Goal: Task Accomplishment & Management: Use online tool/utility

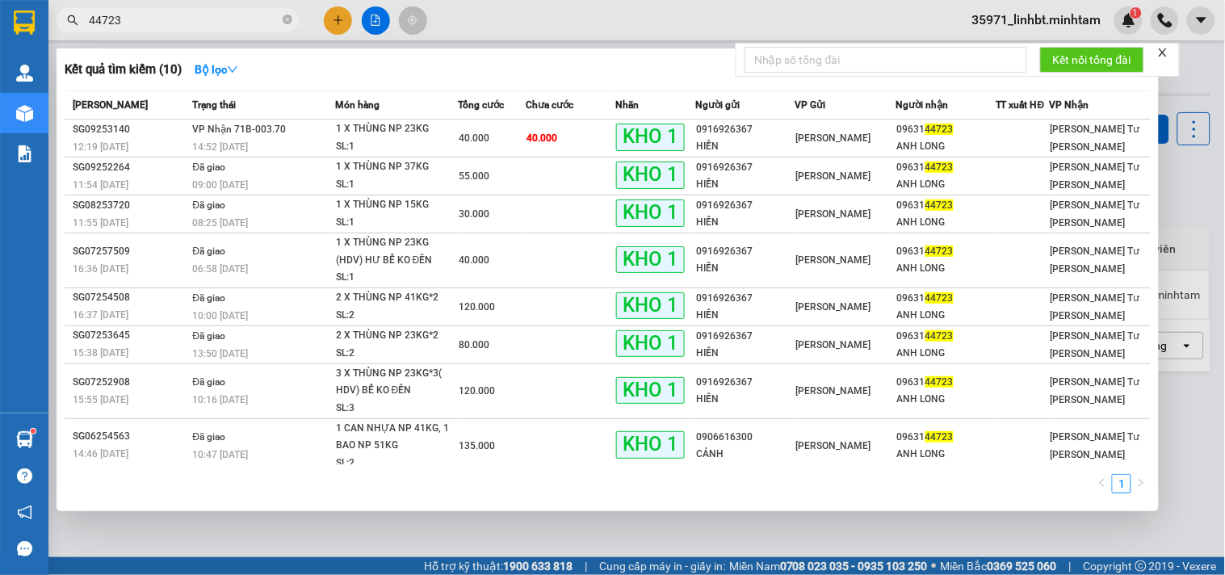
type input "44723"
click at [1203, 18] on div at bounding box center [612, 287] width 1225 height 575
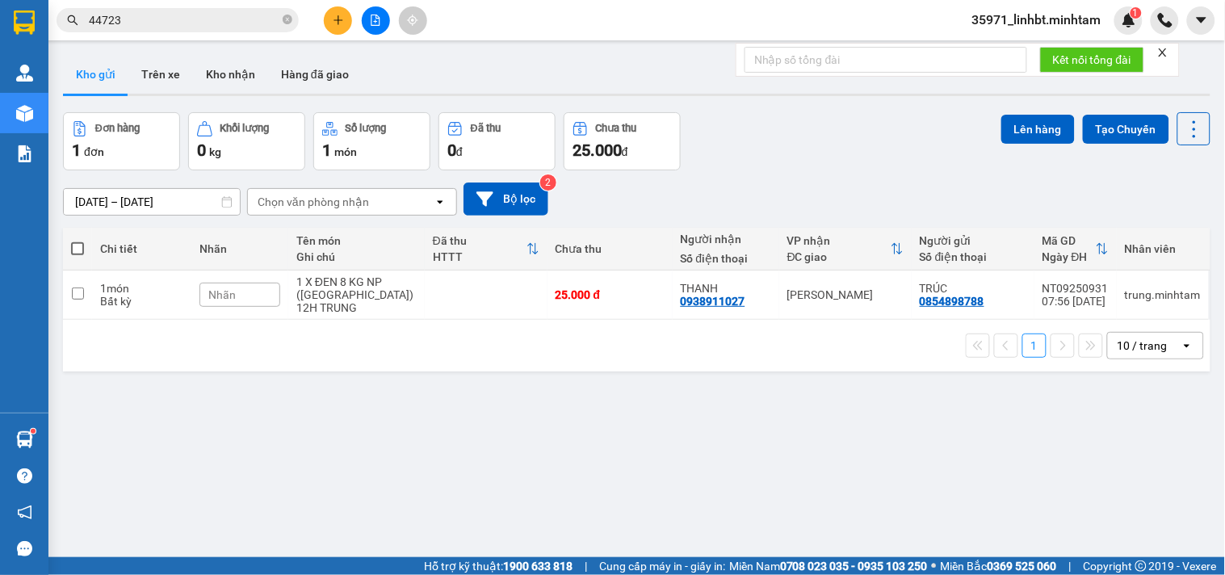
click at [1067, 16] on span "35971_linhbt.minhtam" at bounding box center [1036, 20] width 155 height 20
click at [1007, 48] on span "Đăng xuất" at bounding box center [1043, 50] width 121 height 18
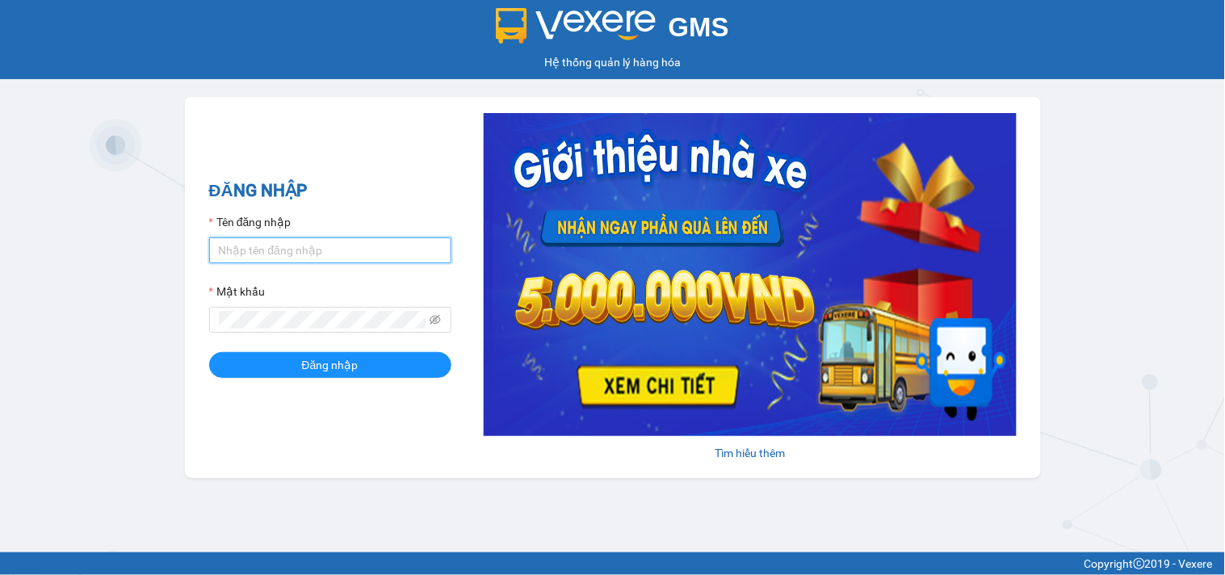
click at [276, 249] on input "Tên đăng nhập" at bounding box center [330, 250] width 242 height 26
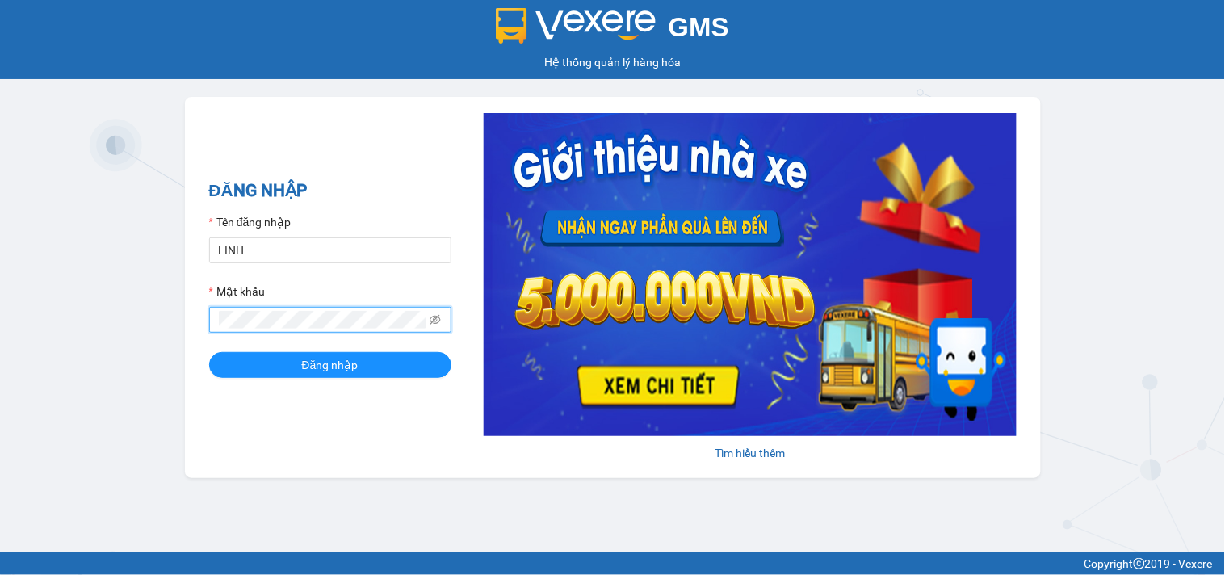
click at [288, 323] on span at bounding box center [330, 320] width 242 height 26
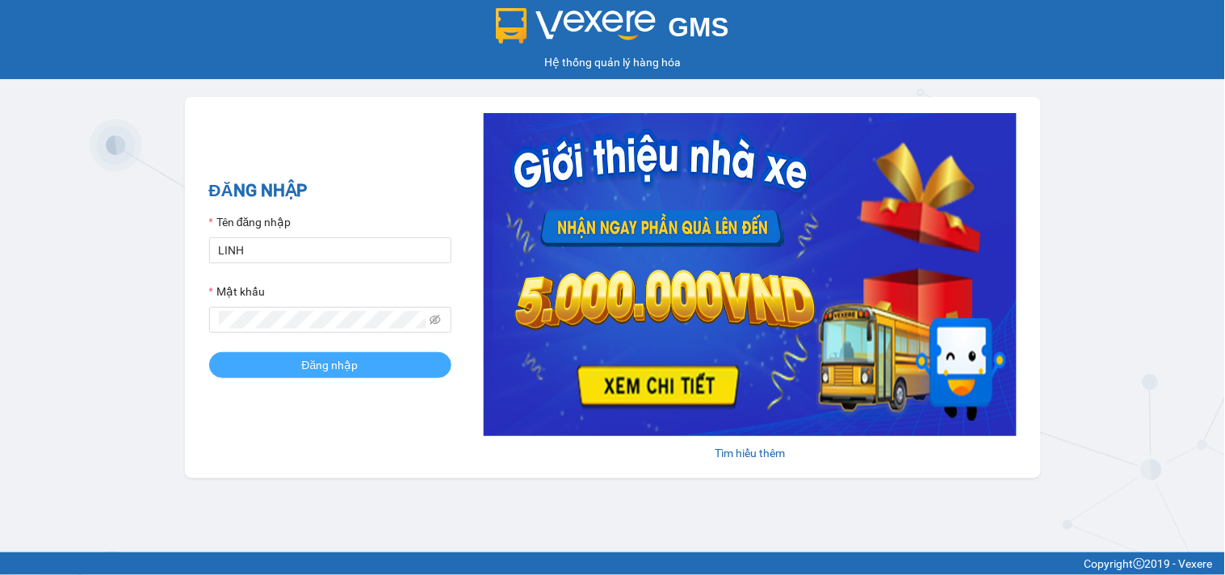
click at [310, 361] on span "Đăng nhập" at bounding box center [330, 365] width 57 height 18
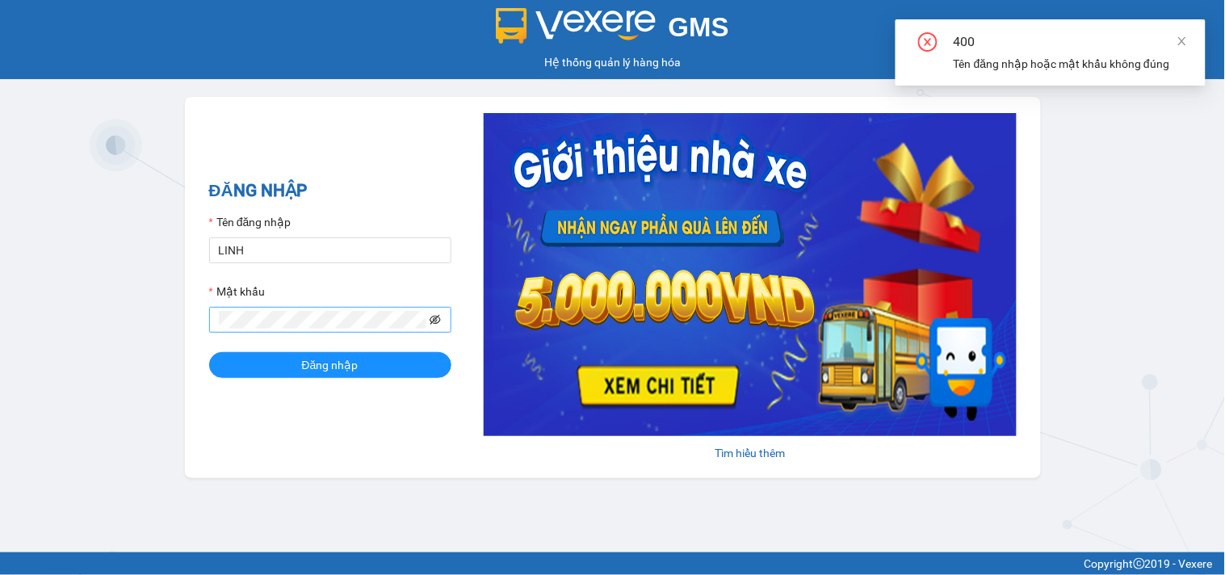
click at [436, 320] on icon "eye-invisible" at bounding box center [434, 319] width 11 height 11
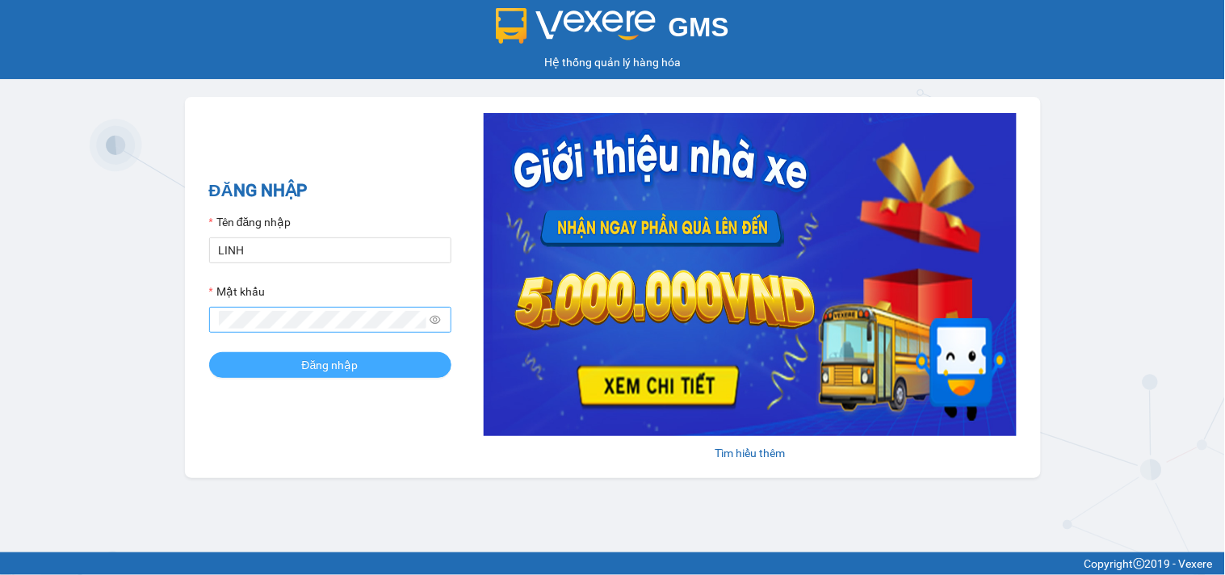
click at [309, 372] on span "Đăng nhập" at bounding box center [330, 365] width 57 height 18
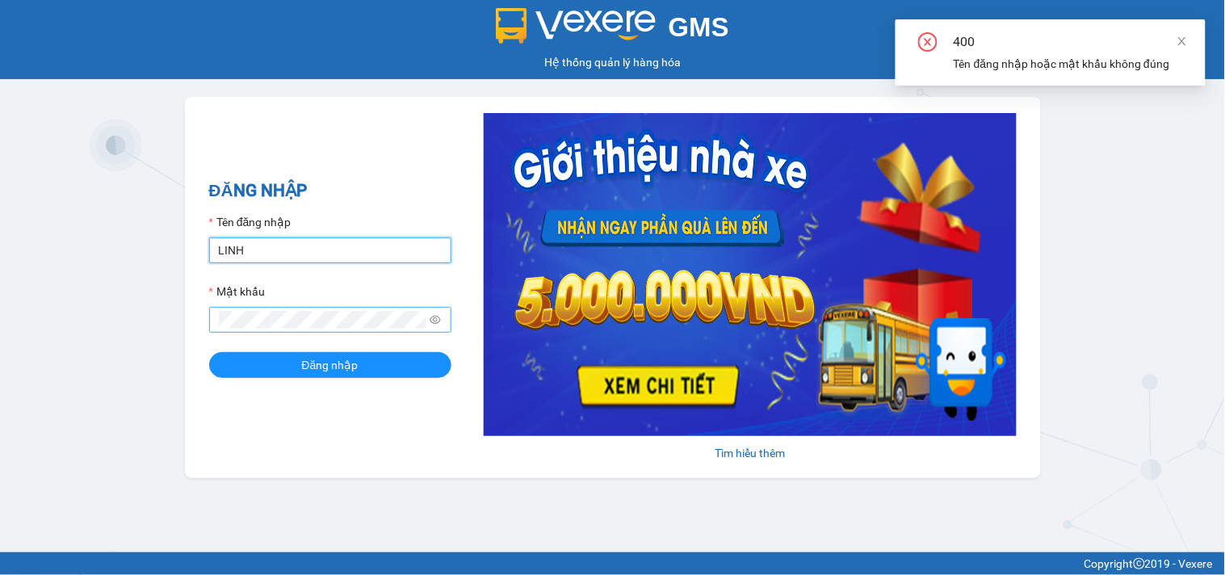
drag, startPoint x: 288, startPoint y: 252, endPoint x: 257, endPoint y: 253, distance: 31.5
click at [257, 253] on input "LINH" at bounding box center [330, 250] width 242 height 26
type input "linhhg.minhtam"
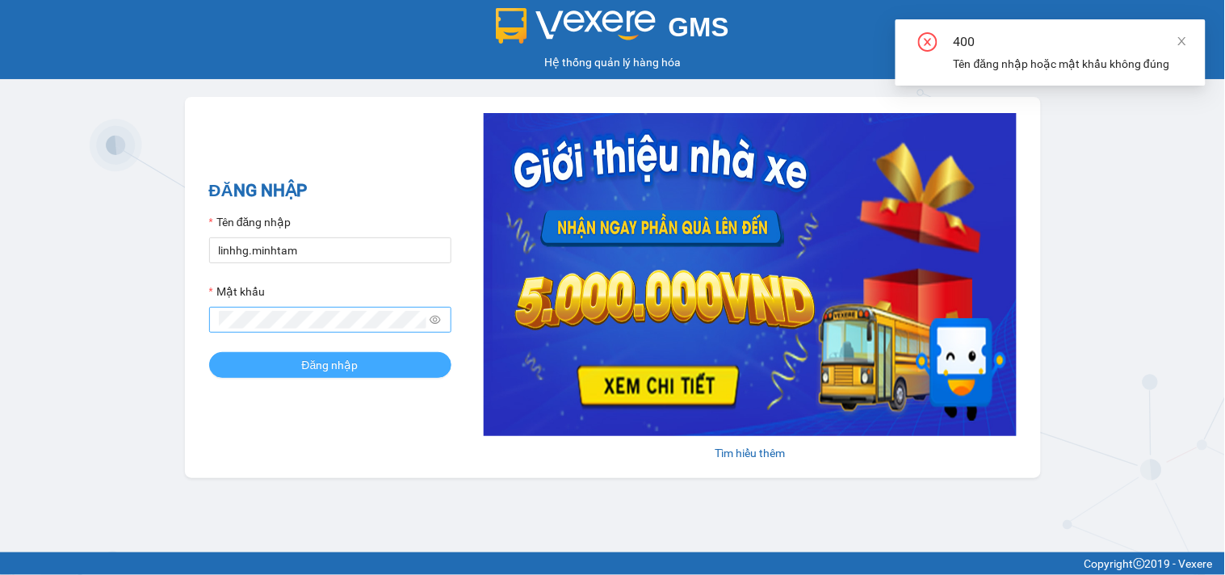
click at [317, 366] on span "Đăng nhập" at bounding box center [330, 365] width 57 height 18
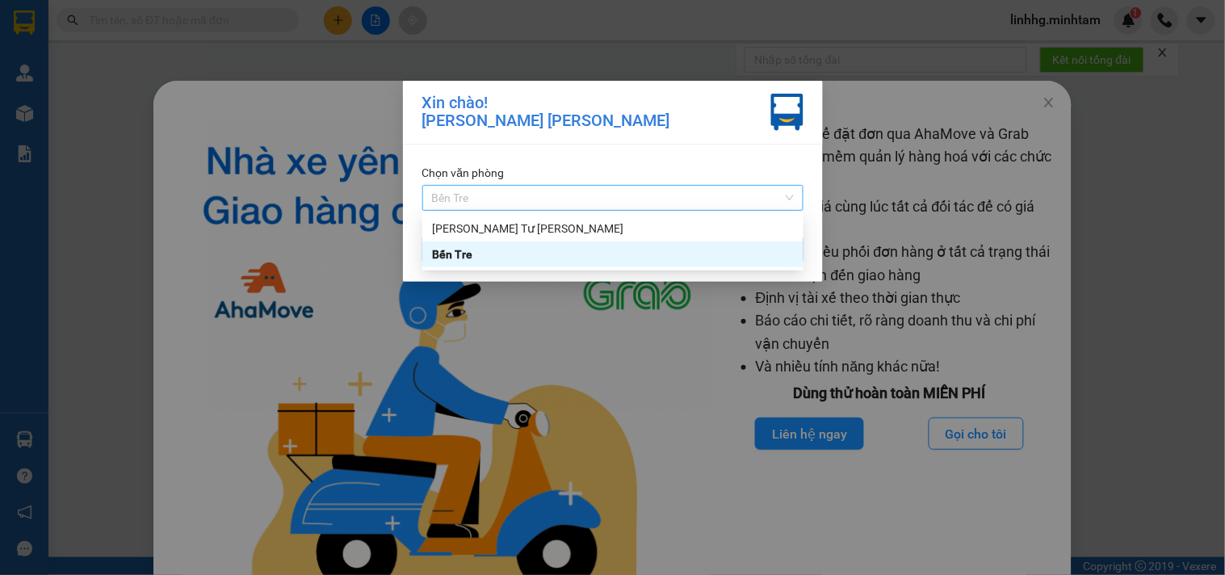
click at [759, 191] on span "Bến Tre" at bounding box center [613, 198] width 362 height 24
click at [479, 229] on div "[PERSON_NAME] Tư [PERSON_NAME]" at bounding box center [613, 229] width 362 height 18
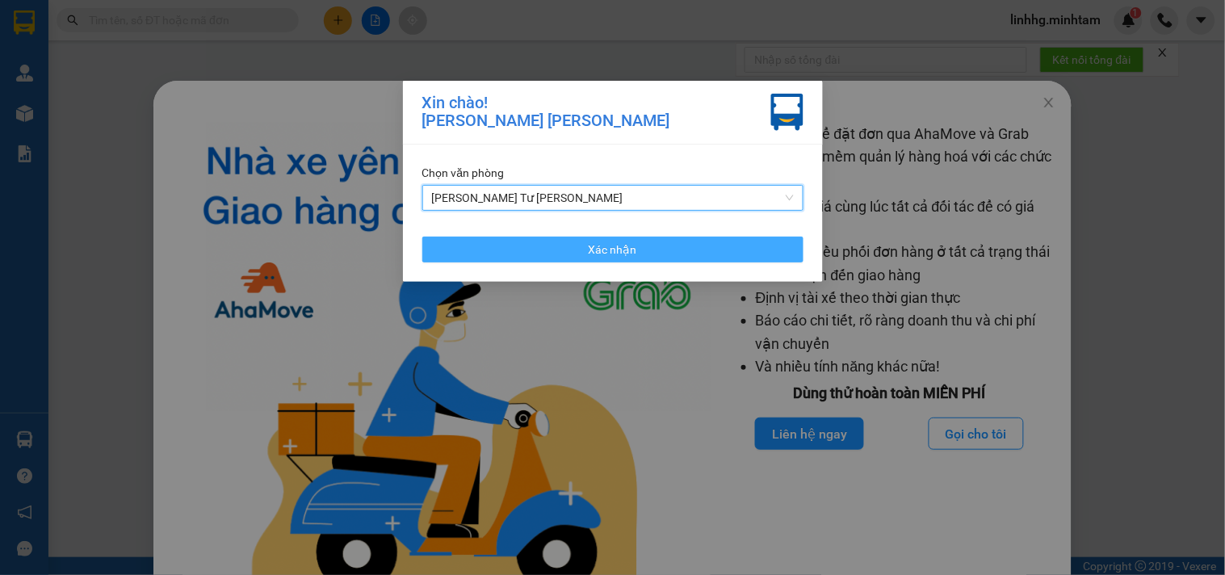
click at [622, 241] on span "Xác nhận" at bounding box center [612, 250] width 48 height 18
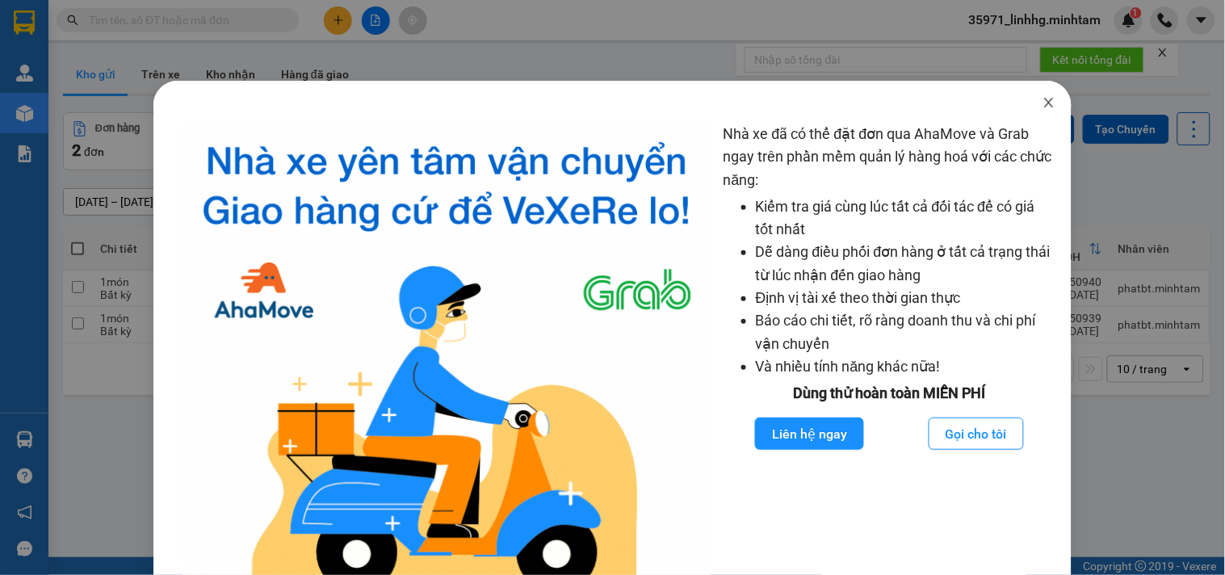
click at [1045, 107] on icon "close" at bounding box center [1049, 103] width 9 height 10
